Goal: Task Accomplishment & Management: Complete application form

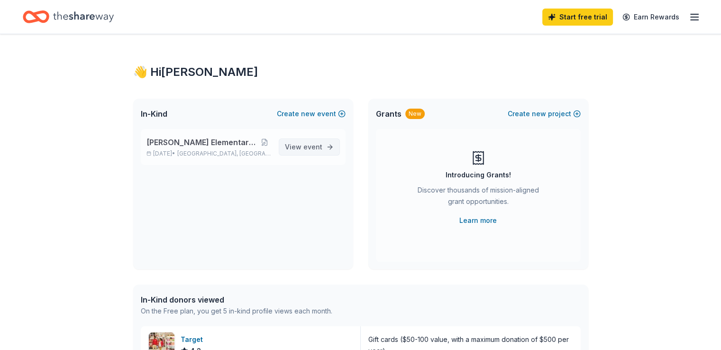
click at [301, 148] on span "View event" at bounding box center [303, 146] width 37 height 11
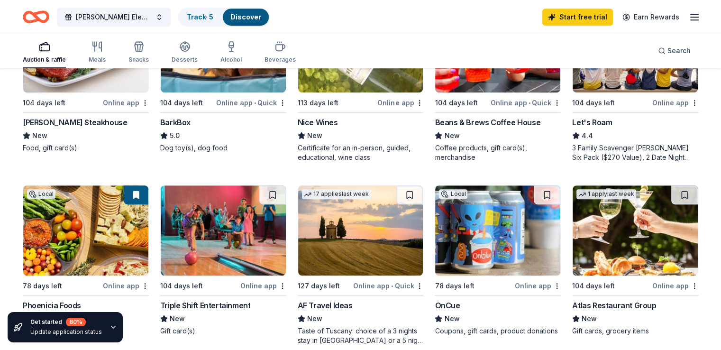
scroll to position [550, 0]
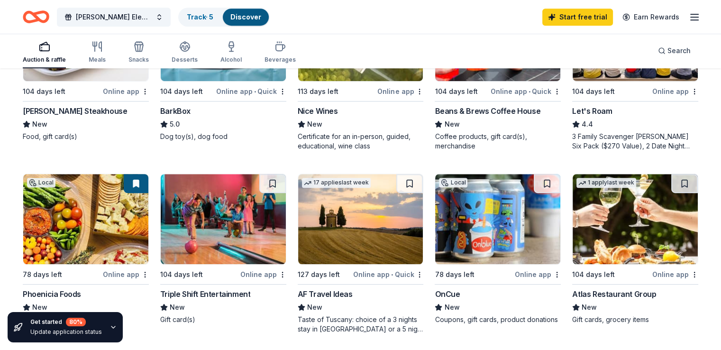
click at [80, 111] on div "[PERSON_NAME] Steakhouse" at bounding box center [75, 110] width 104 height 11
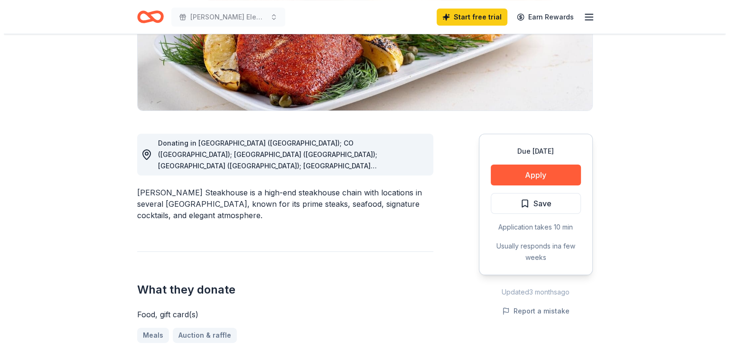
scroll to position [176, 0]
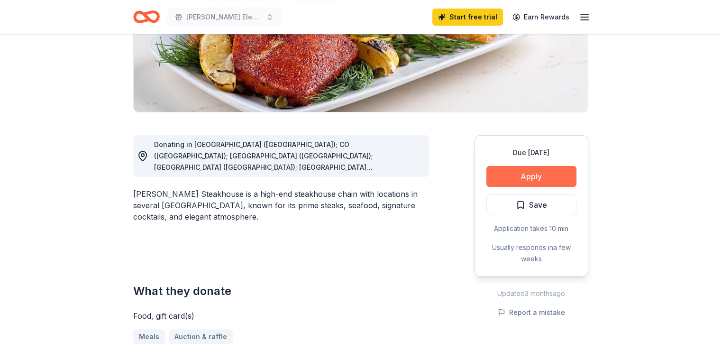
click at [508, 175] on button "Apply" at bounding box center [532, 176] width 90 height 21
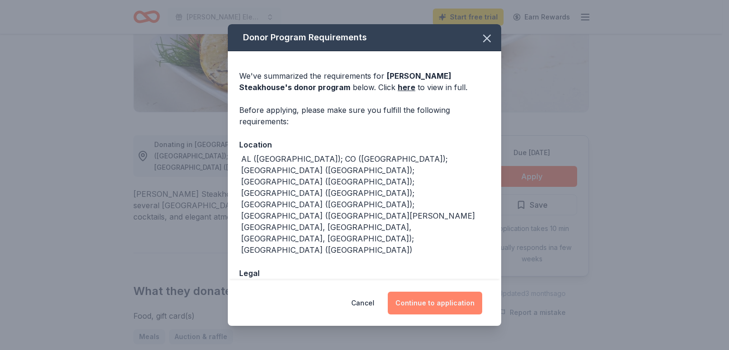
click at [432, 305] on button "Continue to application" at bounding box center [435, 303] width 94 height 23
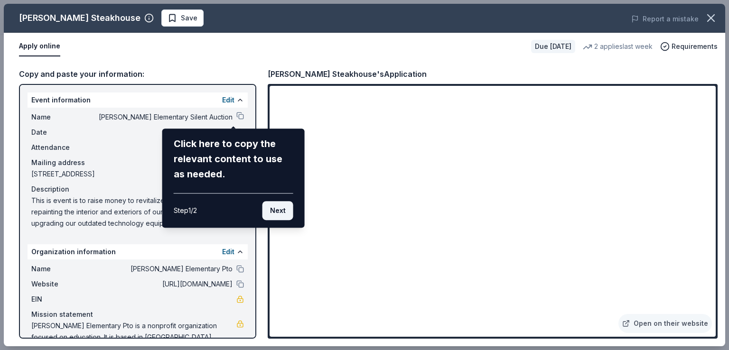
click at [273, 210] on button "Next" at bounding box center [277, 210] width 31 height 19
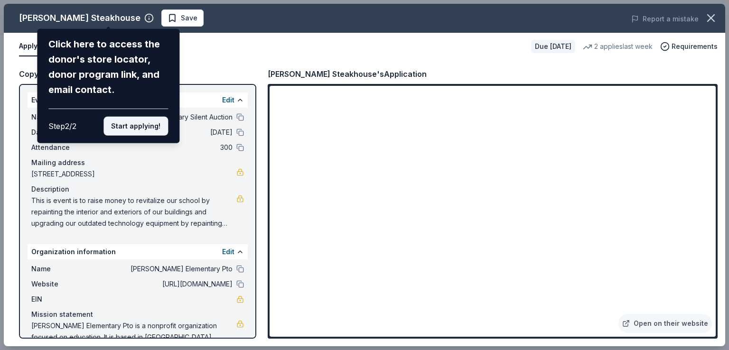
click at [136, 128] on button "Start applying!" at bounding box center [135, 126] width 65 height 19
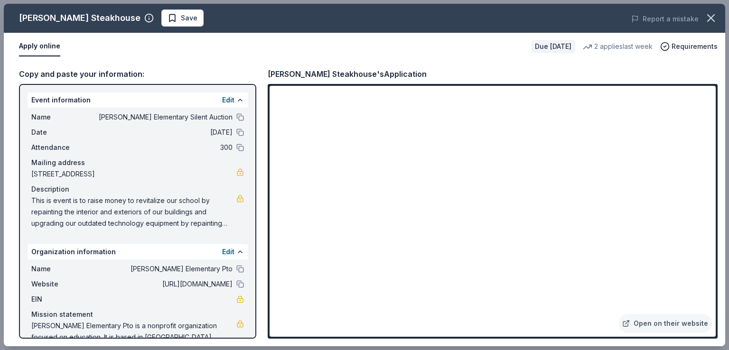
drag, startPoint x: 710, startPoint y: 104, endPoint x: 711, endPoint y: 121, distance: 17.6
click at [711, 121] on div "[PERSON_NAME] Steakhouse Save Report a mistake Apply online Due [DATE] 2 applie…" at bounding box center [364, 175] width 721 height 342
drag, startPoint x: 711, startPoint y: 121, endPoint x: 708, endPoint y: 166, distance: 44.2
click at [708, 166] on div "[PERSON_NAME] Steakhouse Save Report a mistake Apply online Due [DATE] 2 applie…" at bounding box center [364, 175] width 721 height 342
click at [711, 165] on div "[PERSON_NAME] Steakhouse Save Report a mistake Apply online Due [DATE] 2 applie…" at bounding box center [364, 175] width 721 height 342
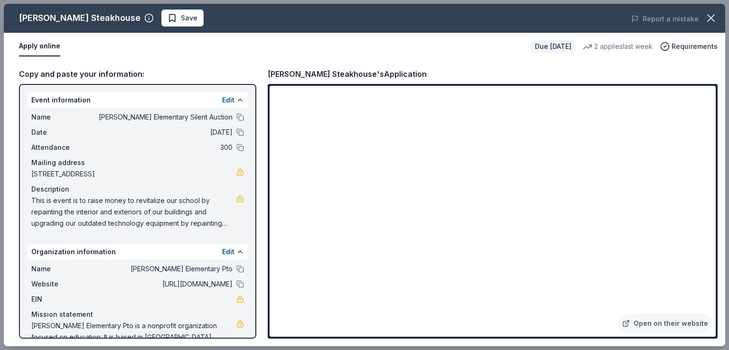
click at [696, 88] on div "[PERSON_NAME] Steakhouse Save Report a mistake Apply online Due [DATE] 2 applie…" at bounding box center [364, 175] width 721 height 342
drag, startPoint x: 253, startPoint y: 289, endPoint x: 249, endPoint y: 333, distance: 44.3
click at [249, 333] on div "[PERSON_NAME] Steakhouse Save Report a mistake Apply online Due [DATE] 2 applie…" at bounding box center [364, 175] width 721 height 342
click at [269, 318] on div "[PERSON_NAME] Steakhouse Save Report a mistake Apply online Due [DATE] 2 applie…" at bounding box center [364, 175] width 721 height 342
click at [668, 323] on link "Open on their website" at bounding box center [664, 323] width 93 height 19
